Goal: Task Accomplishment & Management: Use online tool/utility

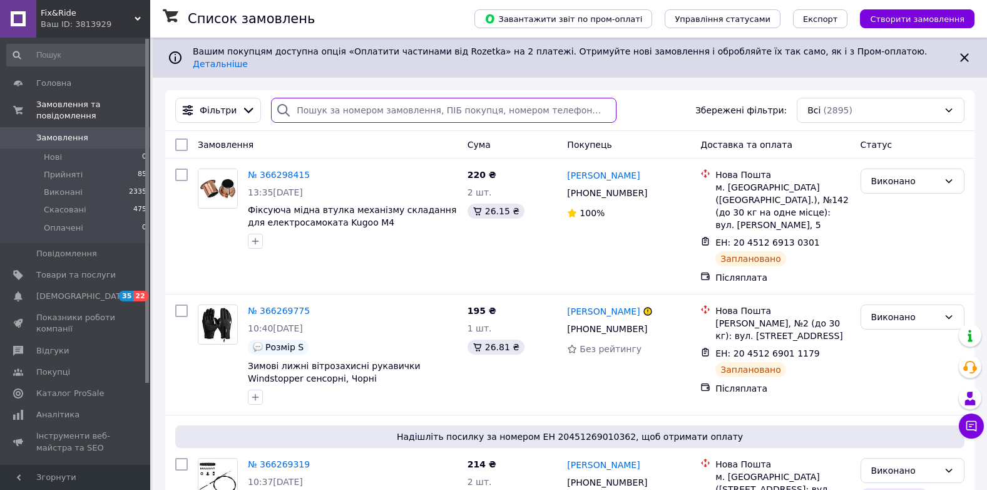
click at [374, 103] on input "search" at bounding box center [444, 110] width 346 height 25
click at [97, 269] on span "Товари та послуги" at bounding box center [75, 274] width 79 height 11
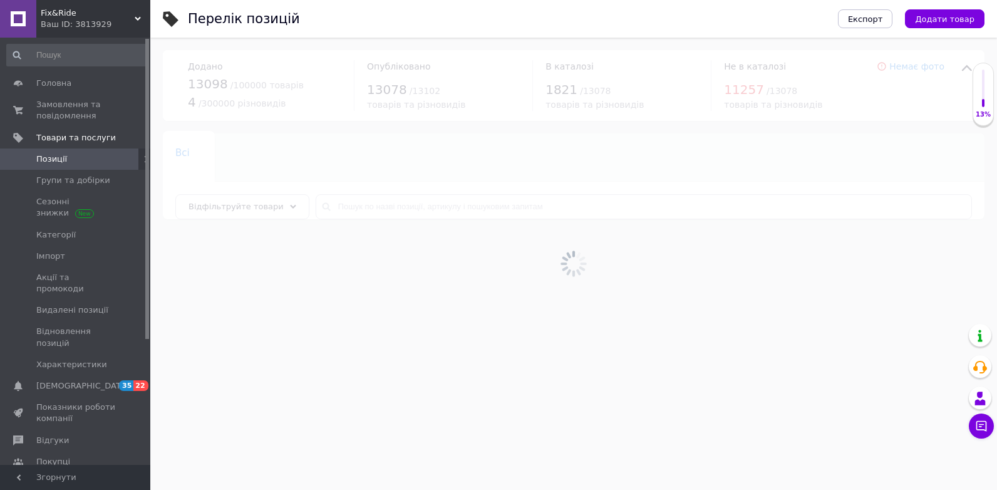
click at [421, 208] on div at bounding box center [573, 264] width 846 height 452
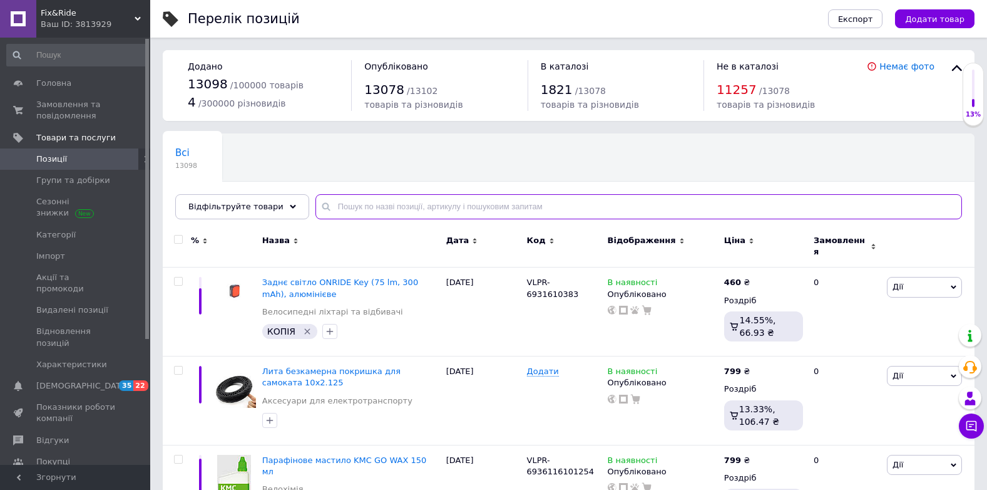
click at [421, 208] on input "text" at bounding box center [638, 206] width 647 height 25
paste input "Покришка 90/65-6.5 для електросамокату"
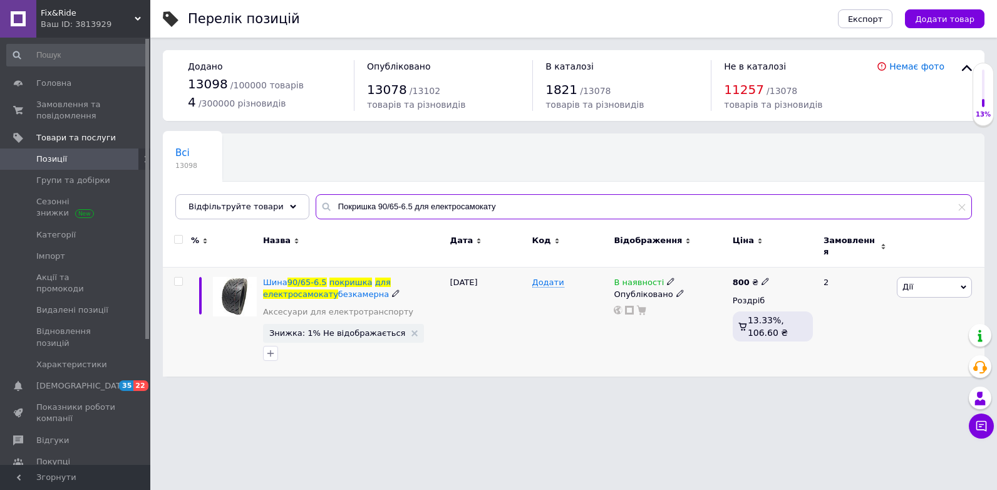
type input "Покришка 90/65-6.5 для електросамокату"
click at [667, 277] on icon at bounding box center [671, 281] width 8 height 8
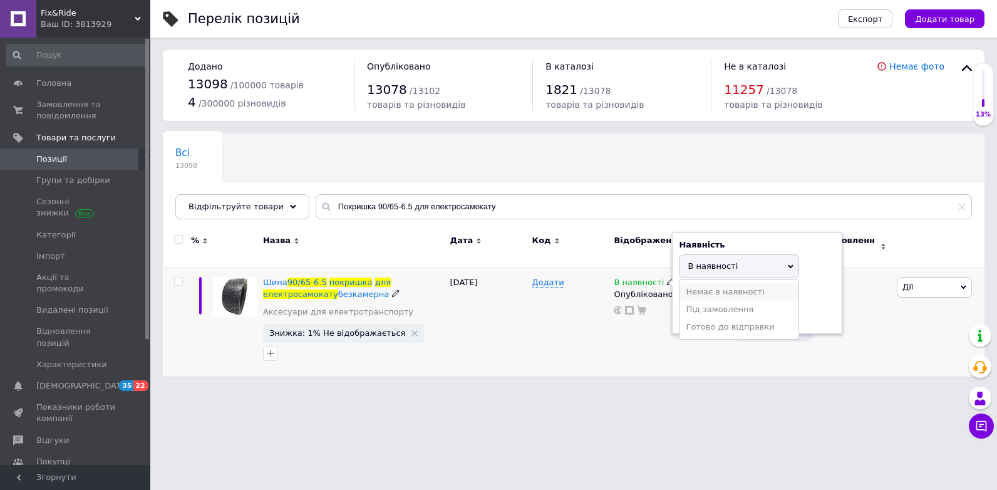
click at [686, 285] on li "Немає в наявності" at bounding box center [738, 292] width 119 height 18
click at [546, 368] on div "Додати" at bounding box center [570, 321] width 82 height 109
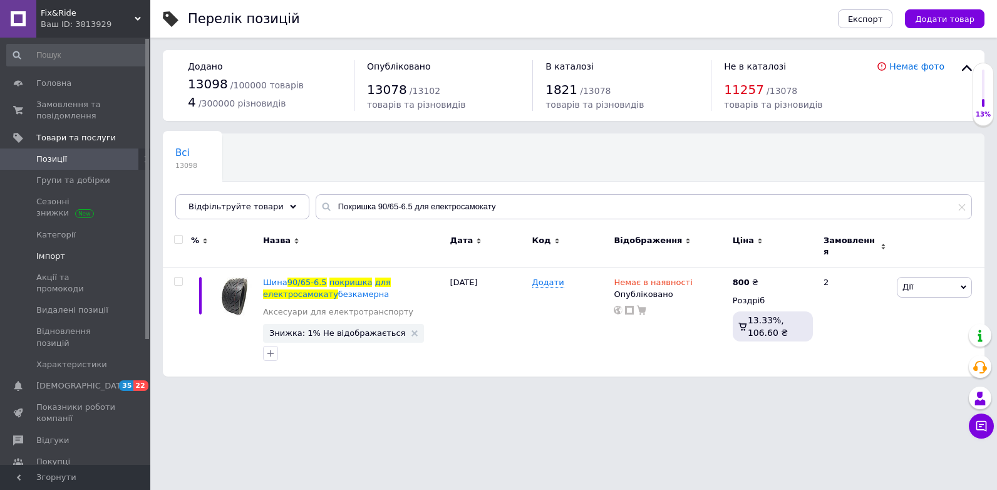
click at [86, 257] on span "Імпорт" at bounding box center [75, 255] width 79 height 11
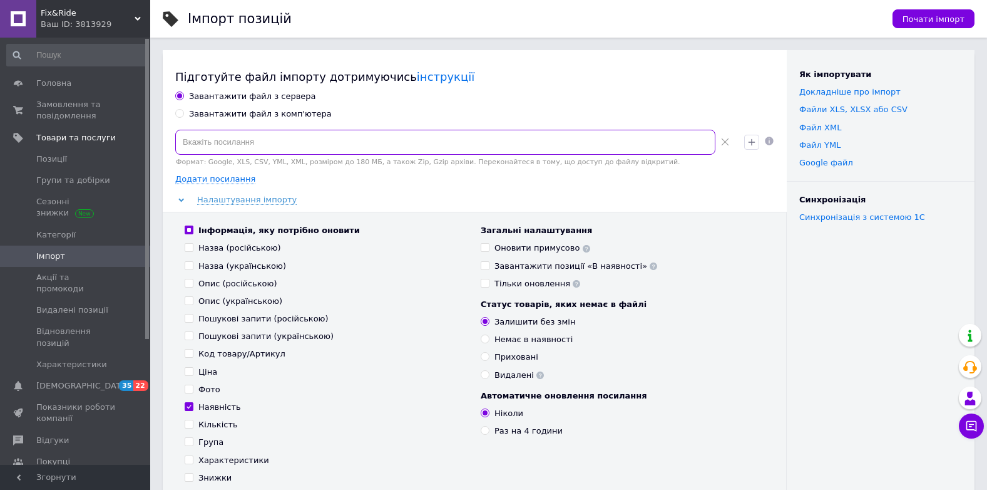
click at [406, 146] on input at bounding box center [445, 142] width 540 height 25
paste input "[URL][DOMAIN_NAME]"
type input "[URL][DOMAIN_NAME]"
click at [374, 204] on div "Налаштування імпорту" at bounding box center [474, 199] width 599 height 11
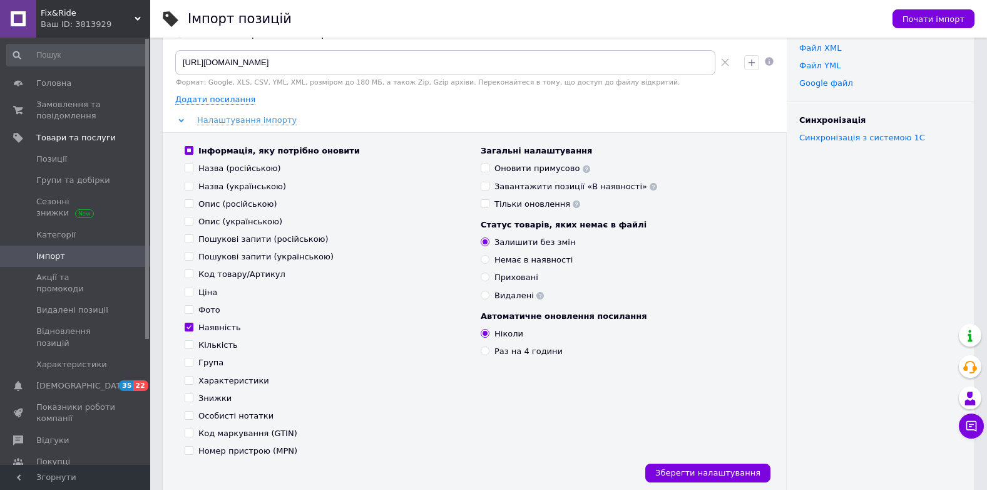
scroll to position [81, 0]
click at [189, 168] on input "Назва (російською)" at bounding box center [189, 166] width 8 height 8
checkbox input "true"
click at [190, 180] on input "Назва (українською)" at bounding box center [189, 184] width 8 height 8
checkbox input "true"
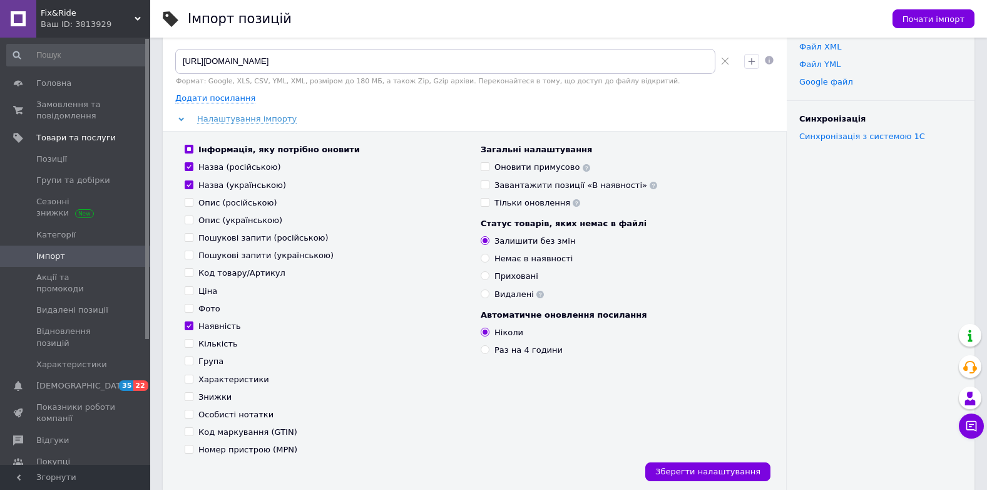
click at [192, 200] on input "Опис (російською)" at bounding box center [189, 202] width 8 height 8
checkbox input "true"
click at [190, 222] on input "Опис (українською)" at bounding box center [189, 219] width 8 height 8
checkbox input "true"
click at [192, 274] on input "Код товару/Артикул" at bounding box center [189, 272] width 8 height 8
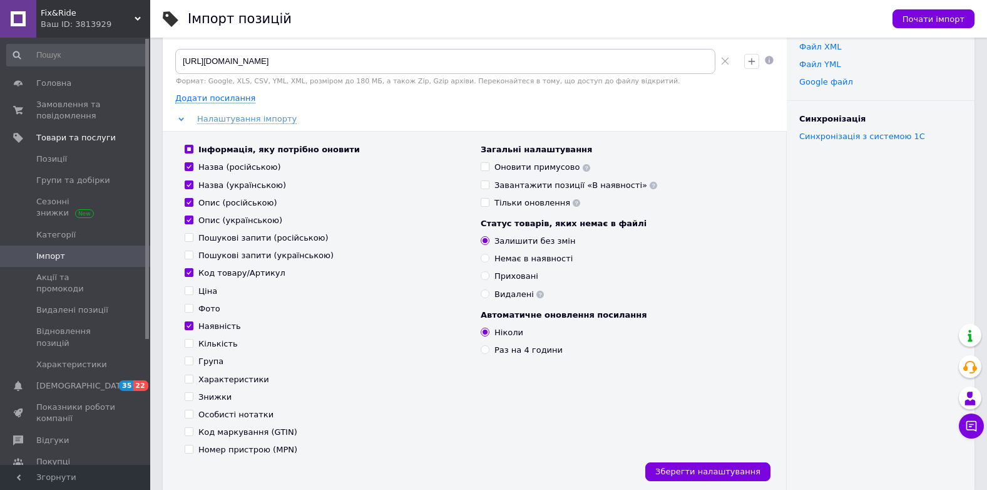
checkbox input "true"
click at [190, 241] on input "Пошукові запити (російською)" at bounding box center [189, 237] width 8 height 8
checkbox input "true"
click at [193, 252] on span at bounding box center [189, 254] width 9 height 9
click at [193, 252] on input "Пошукові запити (українською)" at bounding box center [189, 254] width 8 height 8
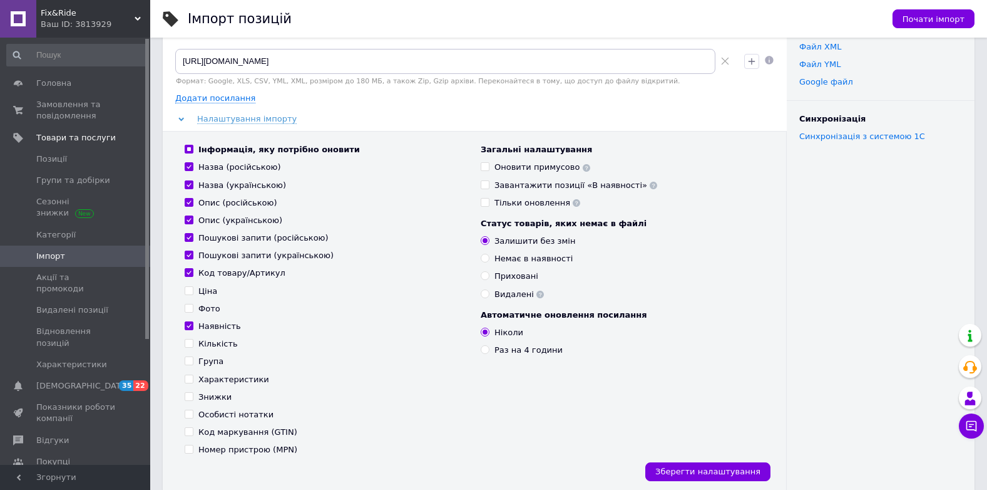
checkbox input "true"
click at [190, 293] on input "Ціна" at bounding box center [189, 290] width 8 height 8
checkbox input "true"
click at [188, 305] on input "Фото" at bounding box center [189, 308] width 8 height 8
checkbox input "true"
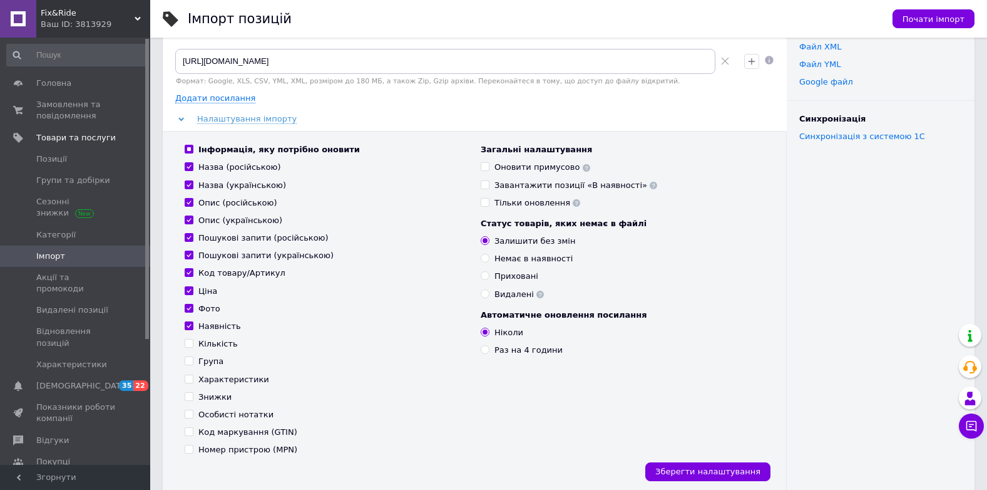
click at [186, 343] on input "Кількість" at bounding box center [189, 343] width 8 height 8
checkbox input "true"
click at [186, 363] on input "Група" at bounding box center [189, 360] width 8 height 8
checkbox input "true"
click at [192, 382] on input "Характеристики" at bounding box center [189, 378] width 8 height 8
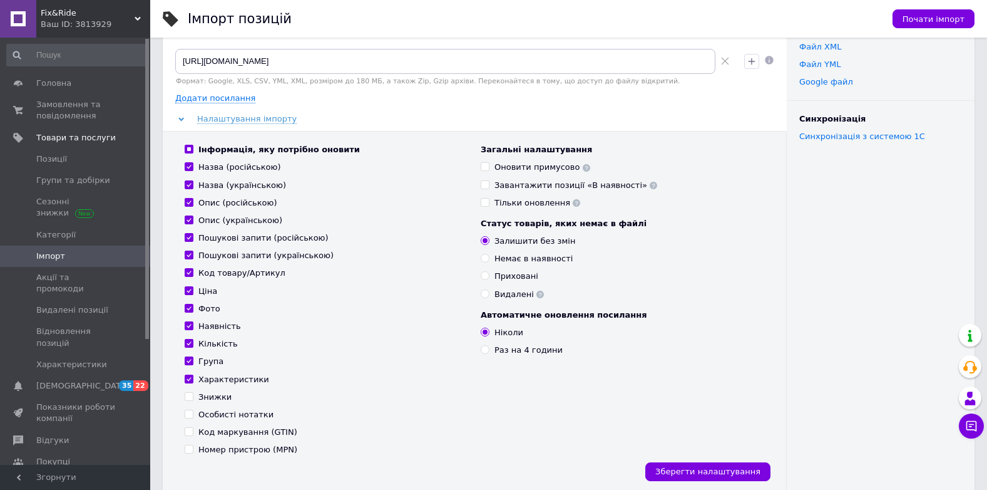
checkbox input "true"
click at [193, 404] on div "Інформація, яку потрібно оновити Назва (російською) Назва (українською) Опис (р…" at bounding box center [326, 299] width 296 height 311
click at [191, 393] on input "Знижки" at bounding box center [189, 396] width 8 height 8
checkbox input "true"
click at [187, 423] on div "Інформація, яку потрібно оновити Назва (російською) Назва (українською) Опис (р…" at bounding box center [326, 299] width 296 height 311
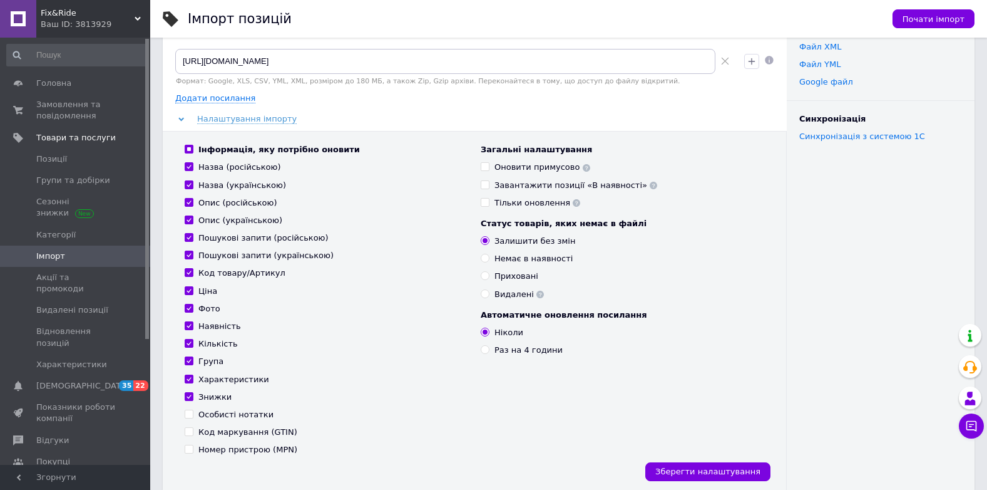
click at [190, 416] on input "Особисті нотатки" at bounding box center [189, 413] width 8 height 8
checkbox input "true"
click at [191, 426] on div "Інформація, яку потрібно оновити Назва (російською) Назва (українською) Опис (р…" at bounding box center [326, 299] width 296 height 311
click at [189, 395] on input "Знижки" at bounding box center [189, 396] width 8 height 8
checkbox input "false"
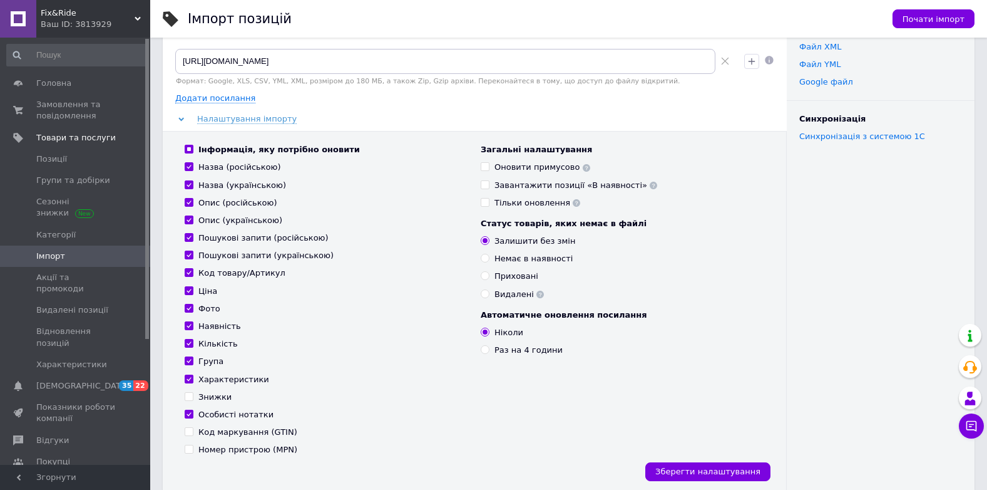
click at [189, 411] on input "Особисті нотатки" at bounding box center [189, 413] width 8 height 8
checkbox input "false"
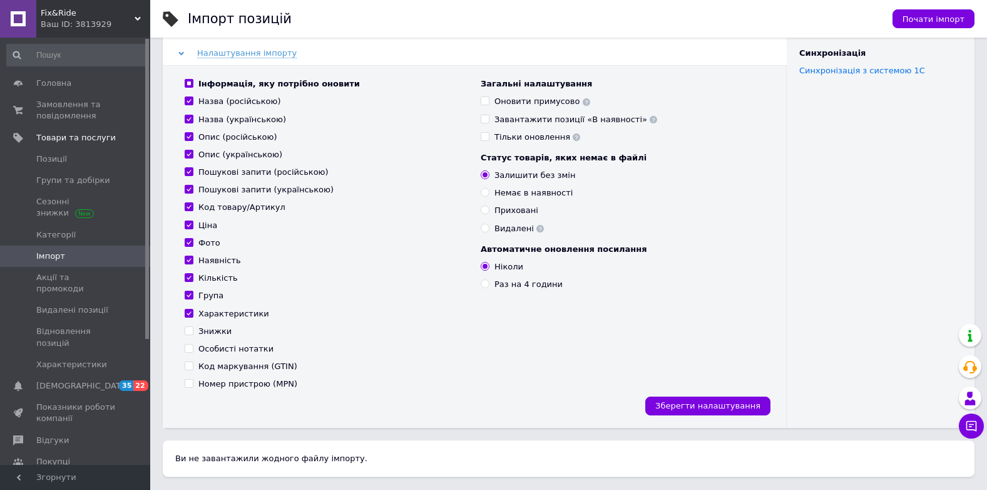
scroll to position [165, 0]
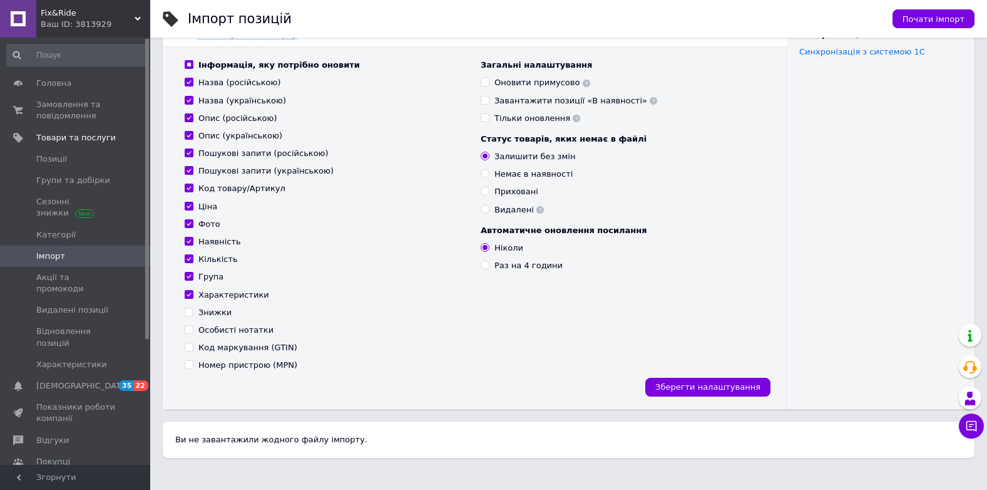
click at [511, 268] on div "Раз на 4 години" at bounding box center [529, 265] width 68 height 11
click at [489, 268] on input "Раз на 4 години" at bounding box center [485, 264] width 8 height 8
radio input "true"
click at [434, 299] on div "Характеристики" at bounding box center [327, 294] width 284 height 11
click at [697, 397] on div "Інформація, яку потрібно оновити Назва (російською) Назва (українською) Опис (р…" at bounding box center [475, 227] width 624 height 362
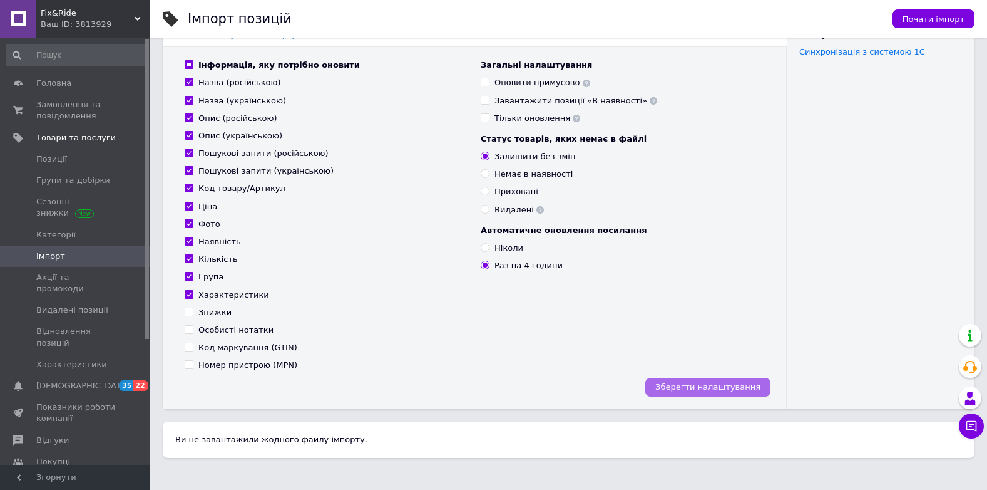
click at [717, 386] on span "Зберегти налаштування" at bounding box center [707, 386] width 105 height 9
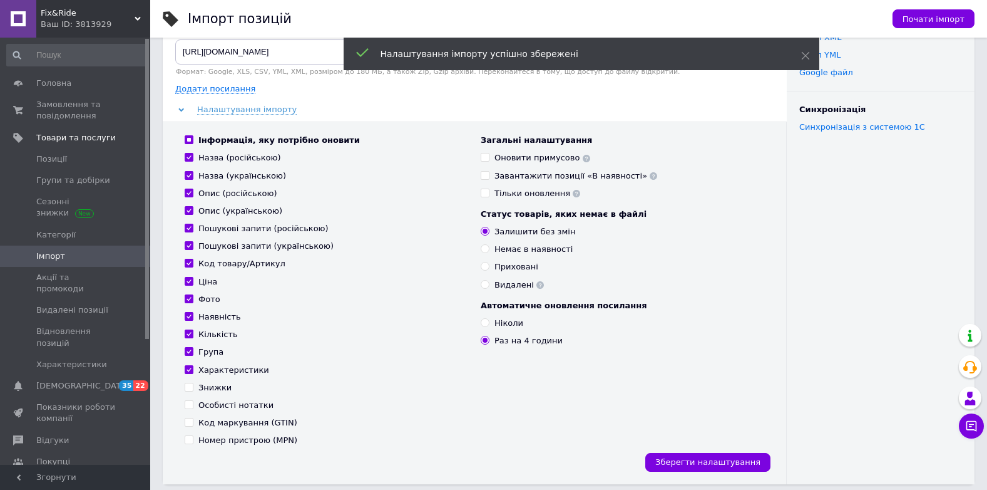
scroll to position [0, 0]
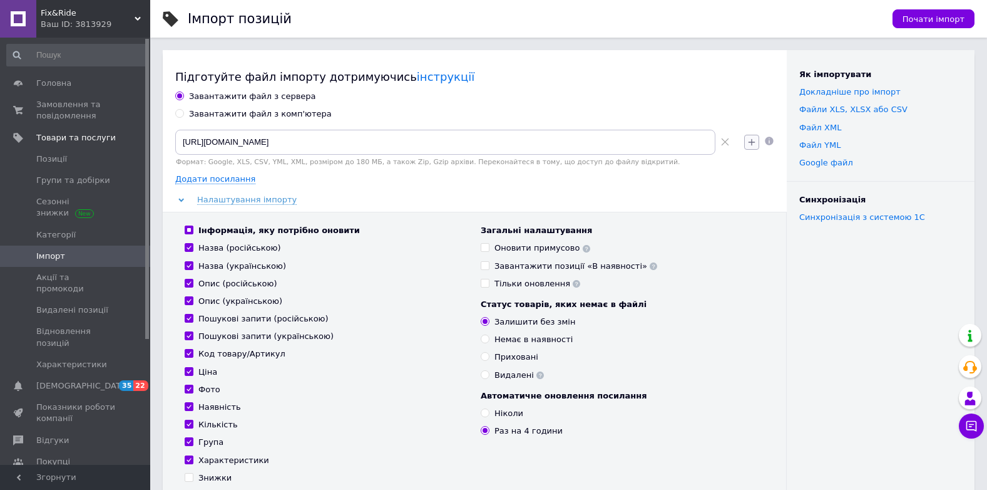
click at [753, 145] on icon "button" at bounding box center [752, 142] width 10 height 10
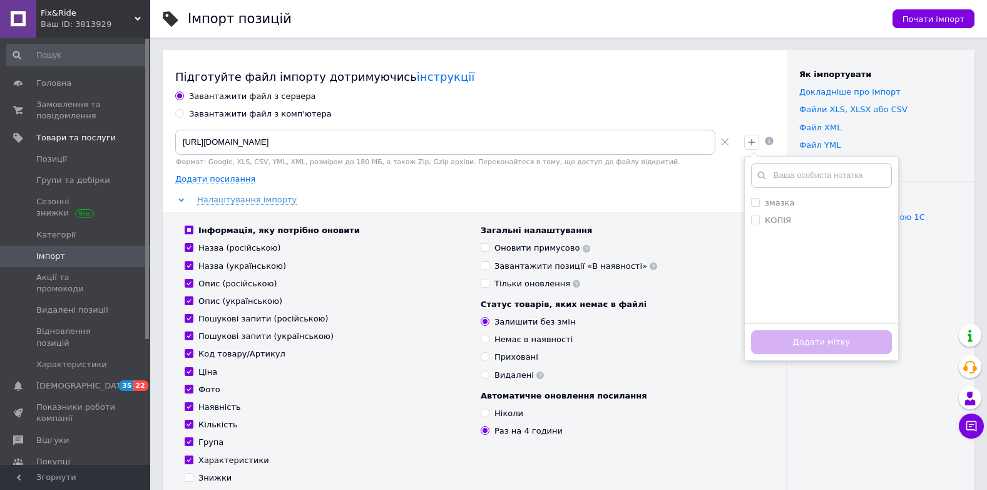
click at [702, 173] on div "Додати посилання" at bounding box center [474, 178] width 599 height 11
